Goal: Task Accomplishment & Management: Complete application form

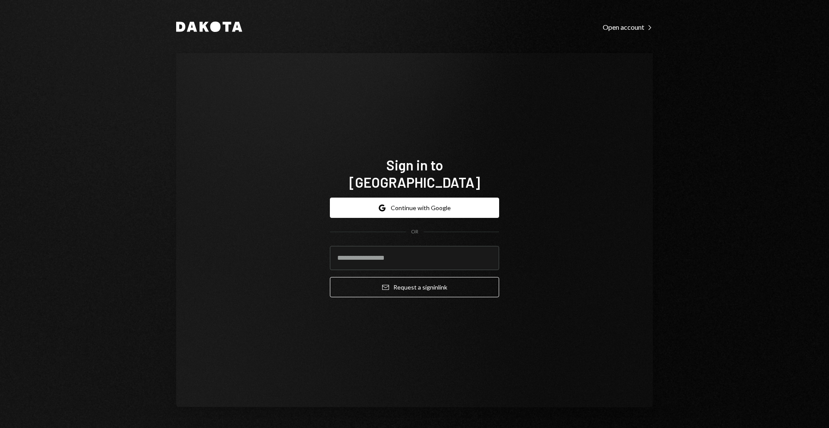
click at [414, 201] on button "Google Continue with Google" at bounding box center [414, 208] width 169 height 20
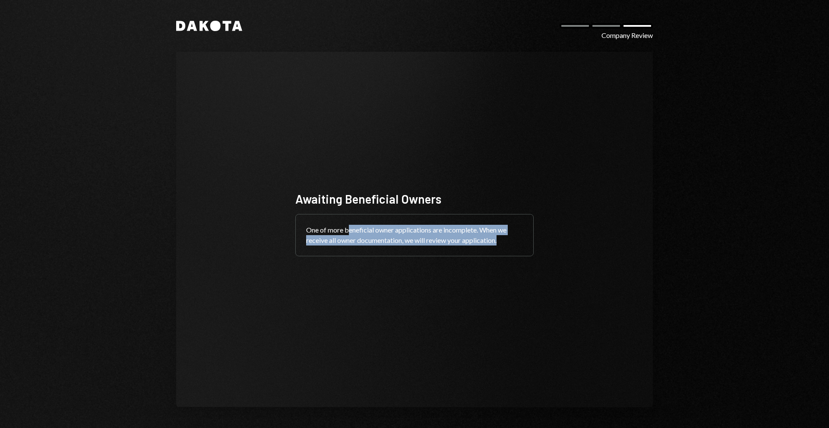
drag, startPoint x: 349, startPoint y: 235, endPoint x: 507, endPoint y: 243, distance: 157.8
click at [507, 243] on div "One of more beneficial owner applications are incomplete. When we receive all o…" at bounding box center [414, 235] width 237 height 41
click at [632, 23] on div at bounding box center [637, 25] width 31 height 5
